Goal: Task Accomplishment & Management: Complete application form

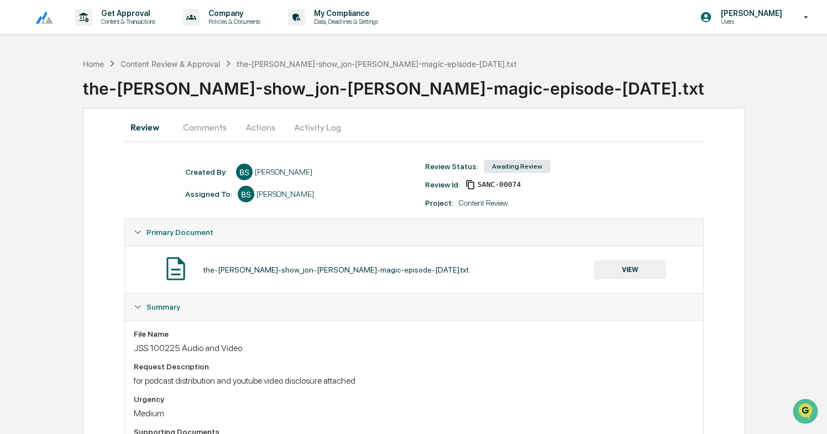
click at [309, 131] on button "Activity Log" at bounding box center [317, 127] width 65 height 27
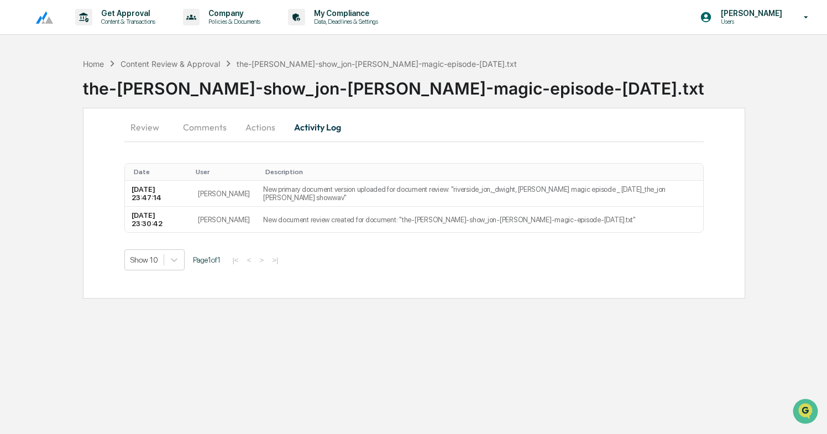
click at [153, 129] on button "Review" at bounding box center [149, 127] width 50 height 27
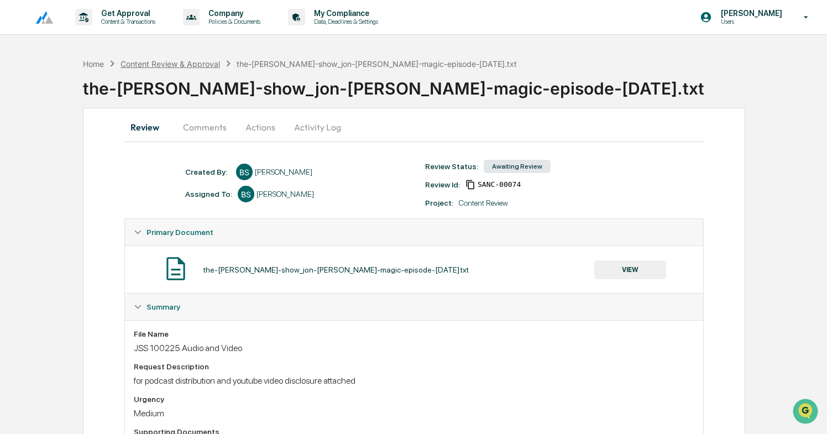
click at [182, 60] on div "Content Review & Approval" at bounding box center [171, 63] width 100 height 9
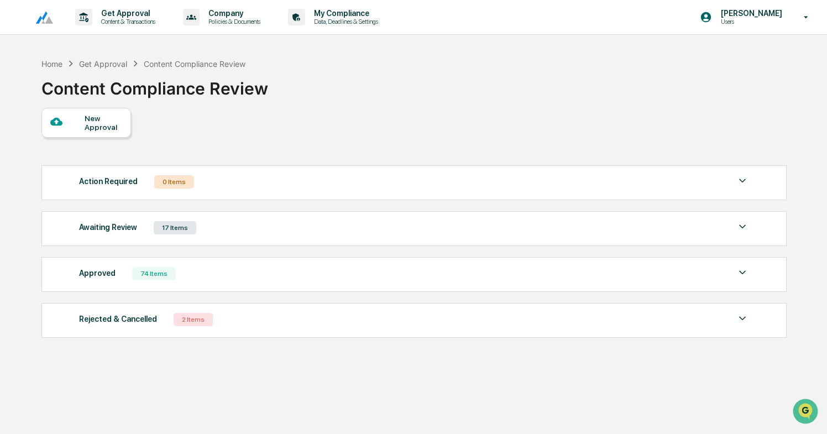
click at [95, 124] on div "New Approval" at bounding box center [103, 123] width 37 height 18
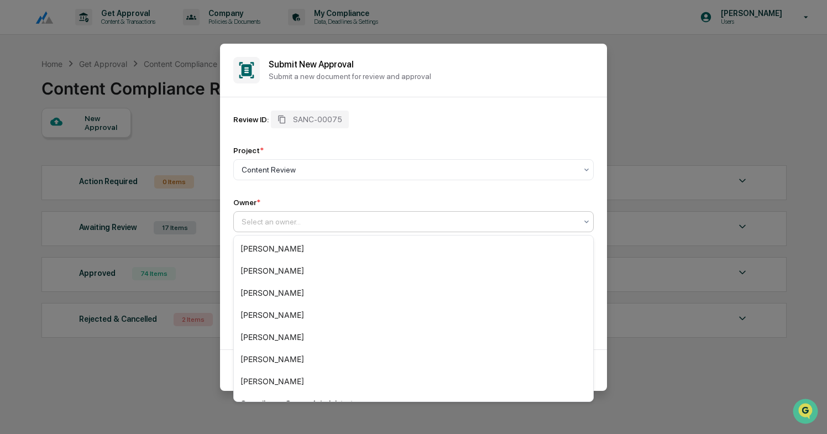
click at [293, 227] on div at bounding box center [409, 221] width 335 height 11
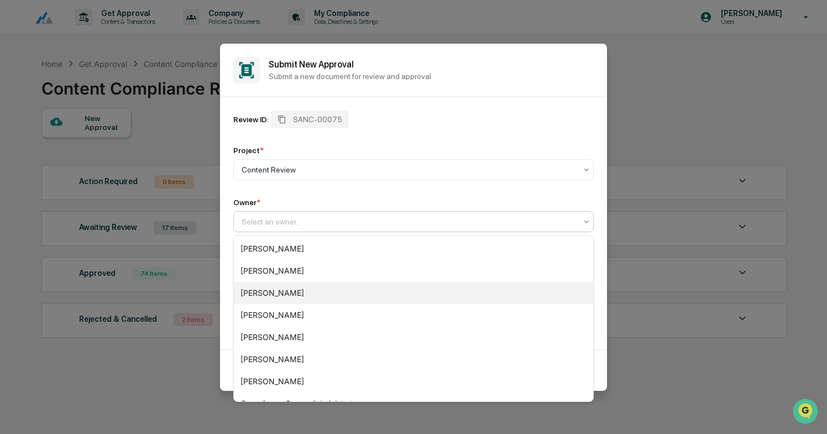
click at [287, 292] on div "[PERSON_NAME]" at bounding box center [414, 293] width 360 height 22
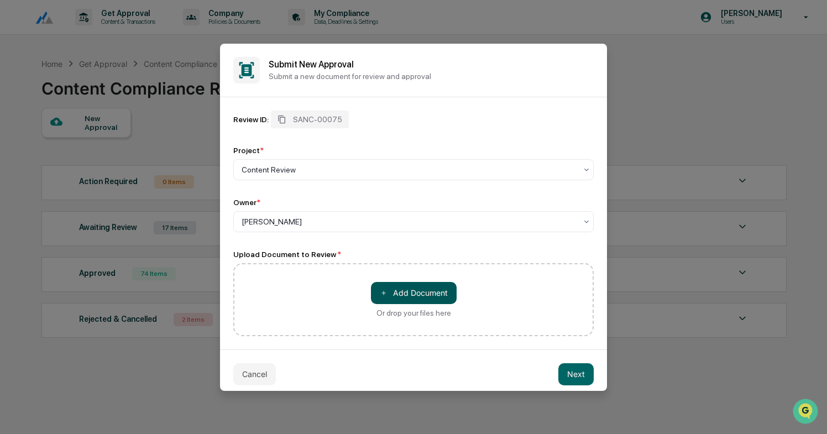
click at [402, 287] on button "＋ Add Document" at bounding box center [414, 293] width 86 height 22
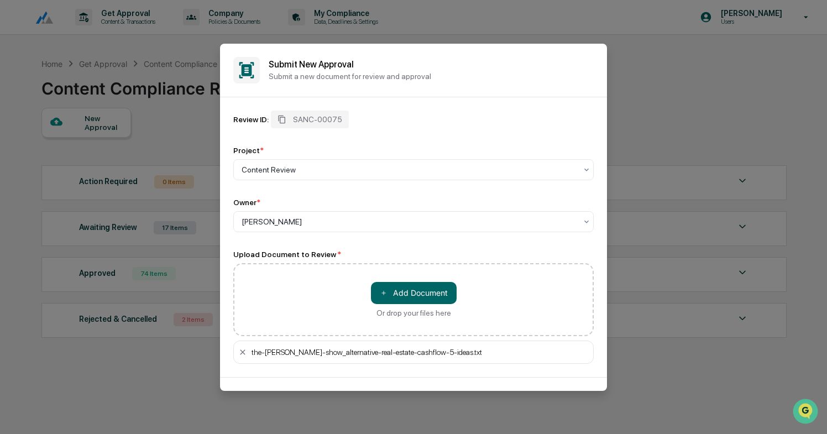
scroll to position [36, 0]
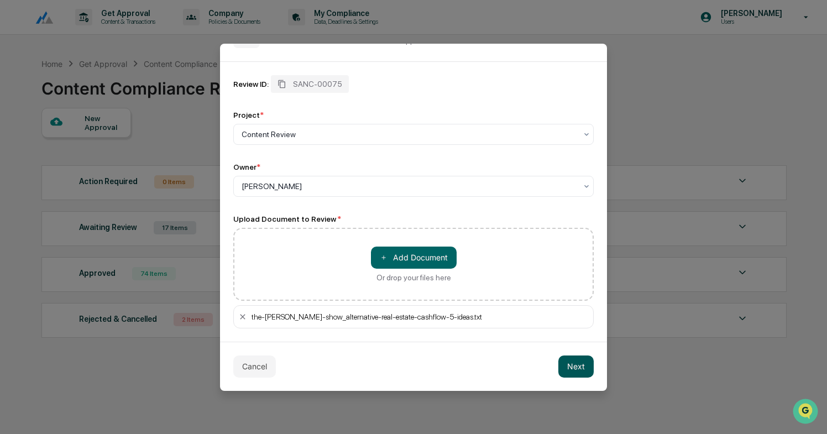
click at [575, 373] on button "Next" at bounding box center [576, 367] width 35 height 22
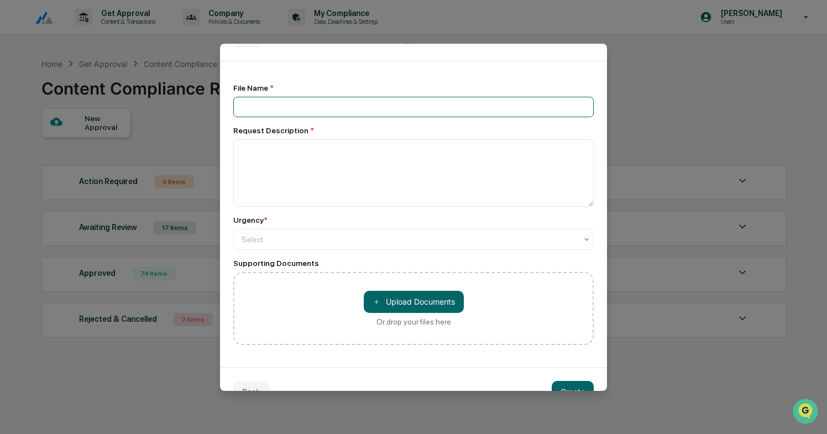
click at [269, 102] on input at bounding box center [413, 107] width 361 height 20
click at [258, 106] on input "**********" at bounding box center [413, 107] width 361 height 20
type input "**********"
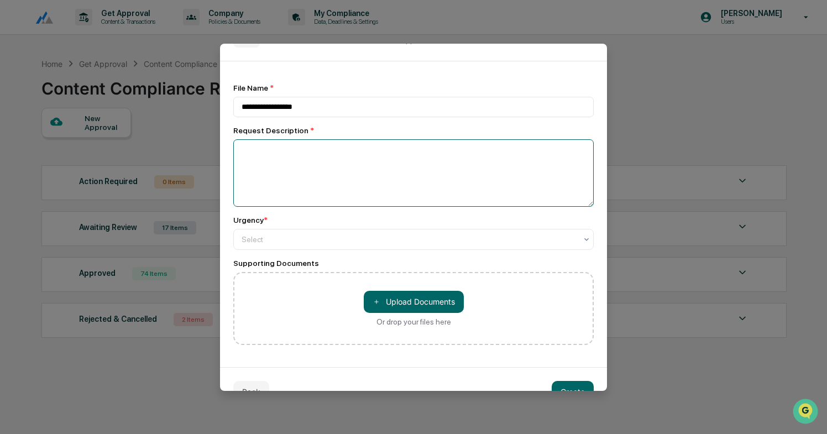
click at [273, 171] on textarea at bounding box center [413, 172] width 361 height 67
type textarea "**********"
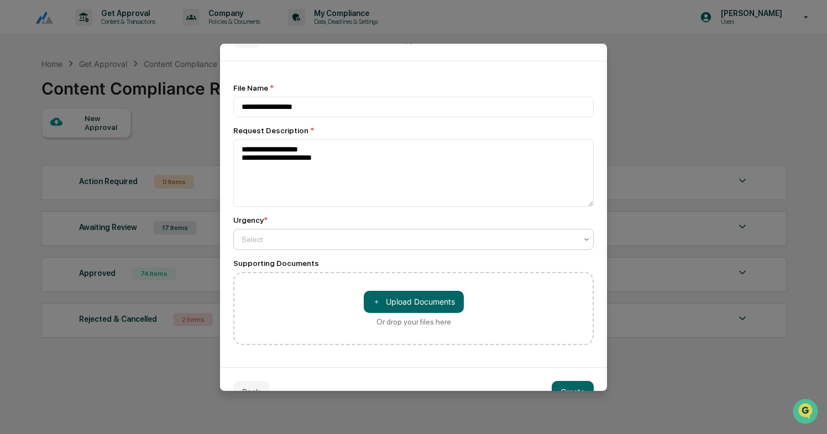
click at [273, 233] on div "Select" at bounding box center [409, 239] width 346 height 15
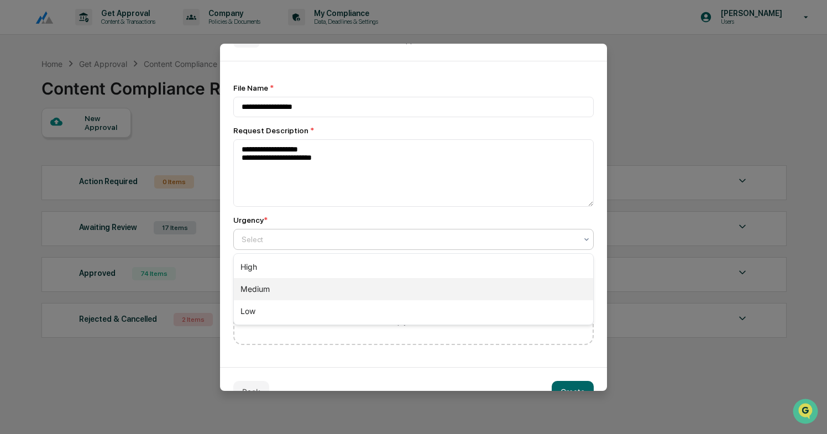
click at [274, 295] on div "Medium" at bounding box center [414, 289] width 360 height 22
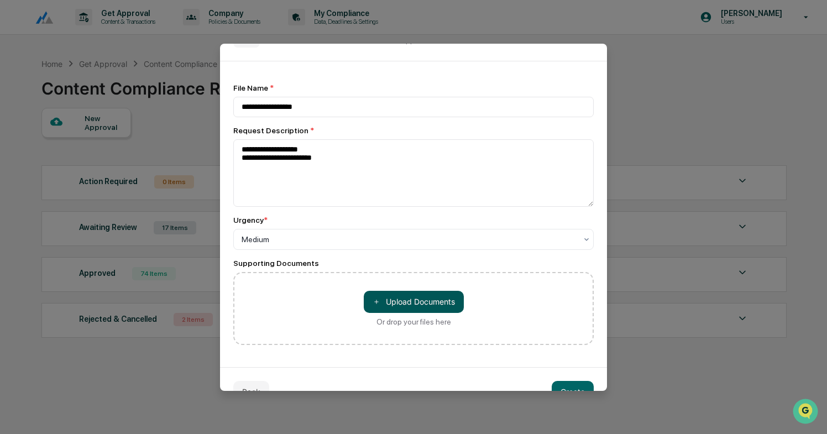
click at [413, 305] on button "＋ Upload Documents" at bounding box center [414, 302] width 100 height 22
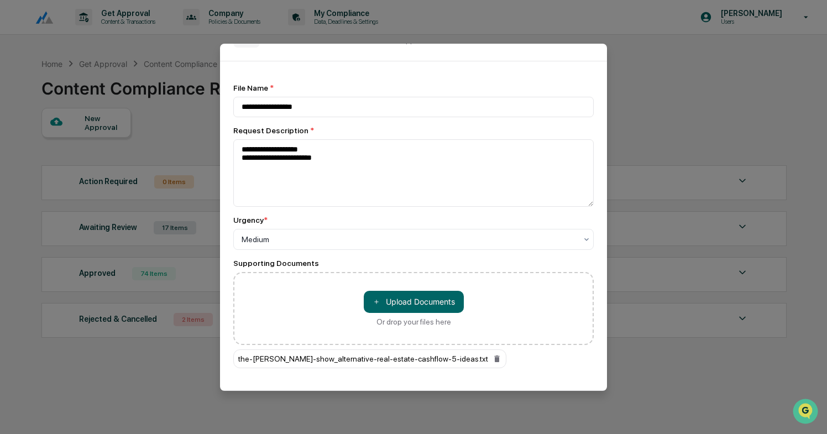
scroll to position [86, 0]
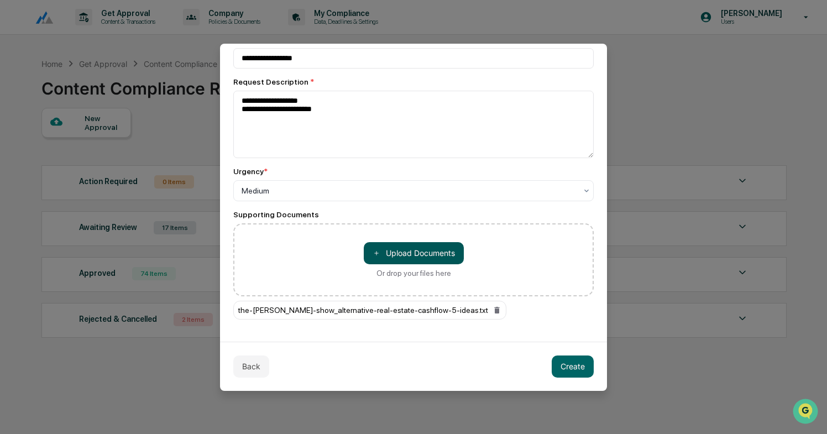
click at [410, 253] on button "＋ Upload Documents" at bounding box center [414, 253] width 100 height 22
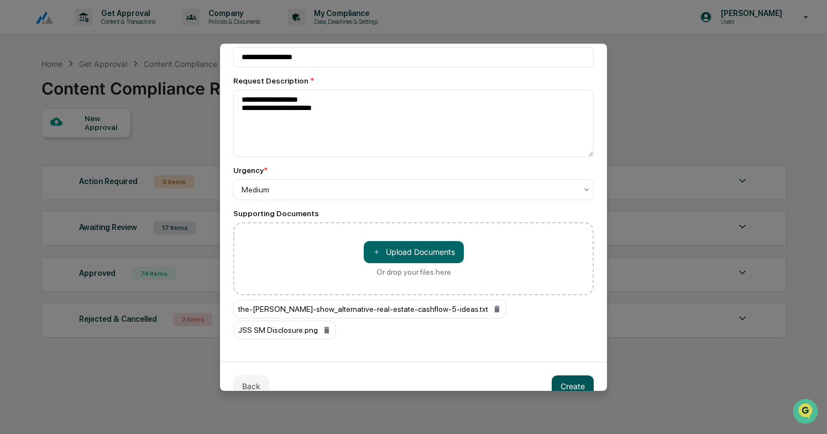
click at [571, 381] on button "Create" at bounding box center [573, 387] width 42 height 22
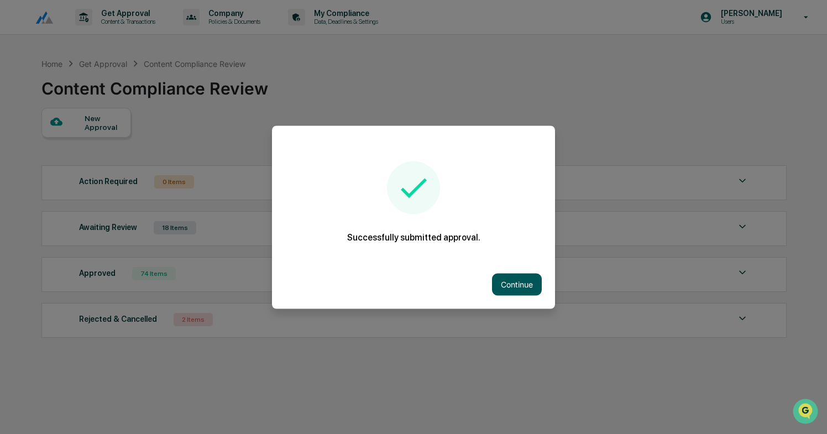
click at [510, 278] on button "Continue" at bounding box center [517, 284] width 50 height 22
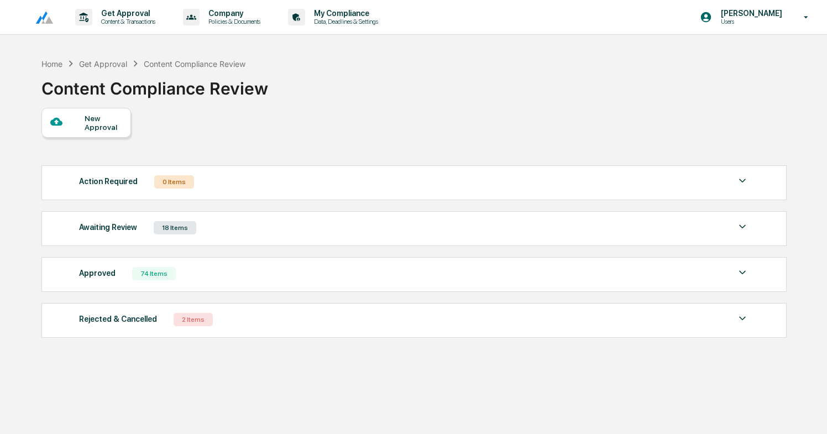
click at [207, 235] on div "Awaiting Review 18 Items" at bounding box center [414, 227] width 670 height 15
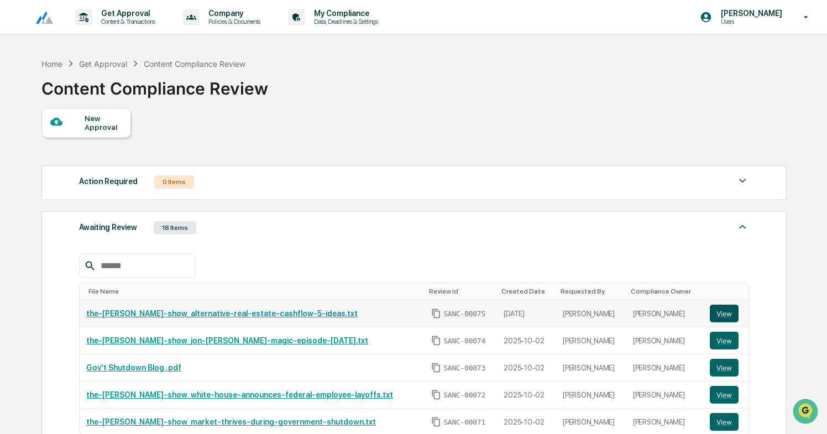
click at [720, 315] on button "View" at bounding box center [724, 314] width 29 height 18
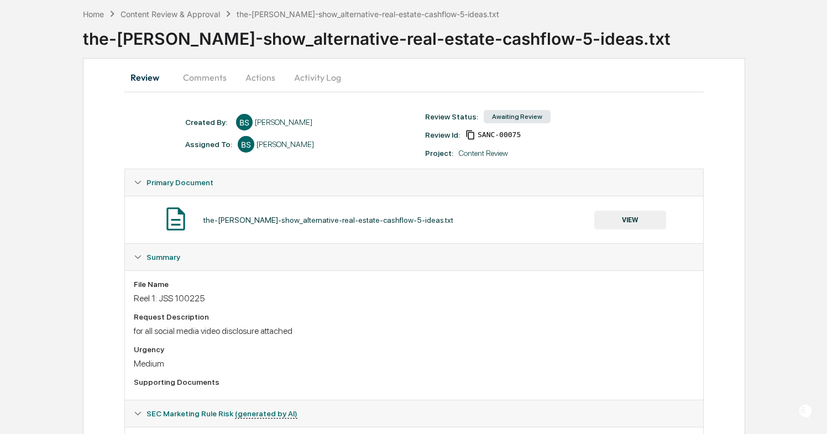
scroll to position [51, 0]
